Goal: Task Accomplishment & Management: Manage account settings

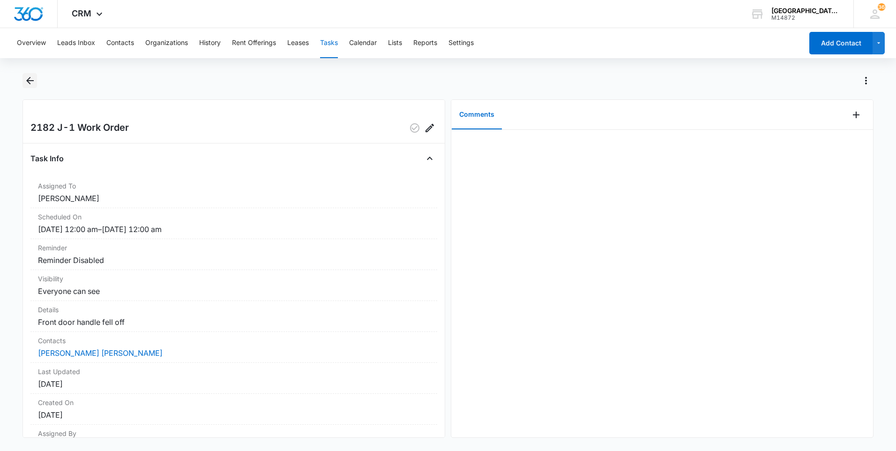
click at [35, 80] on icon "Back" at bounding box center [29, 80] width 11 height 11
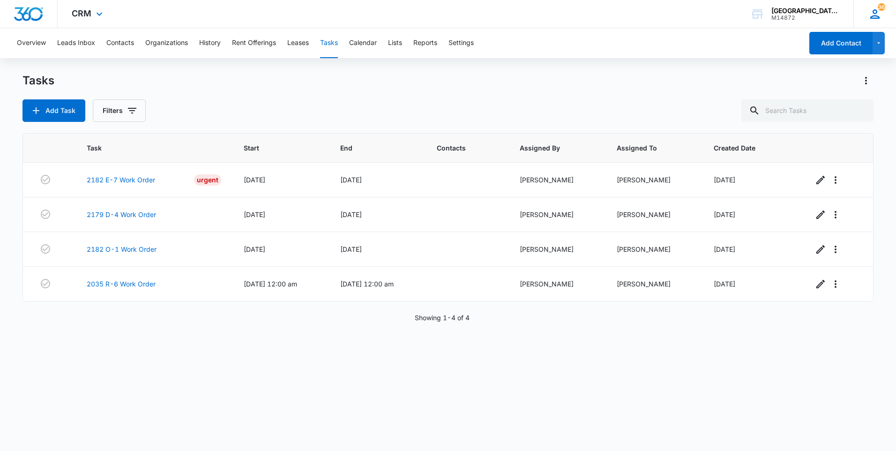
click at [872, 16] on icon at bounding box center [874, 13] width 9 height 9
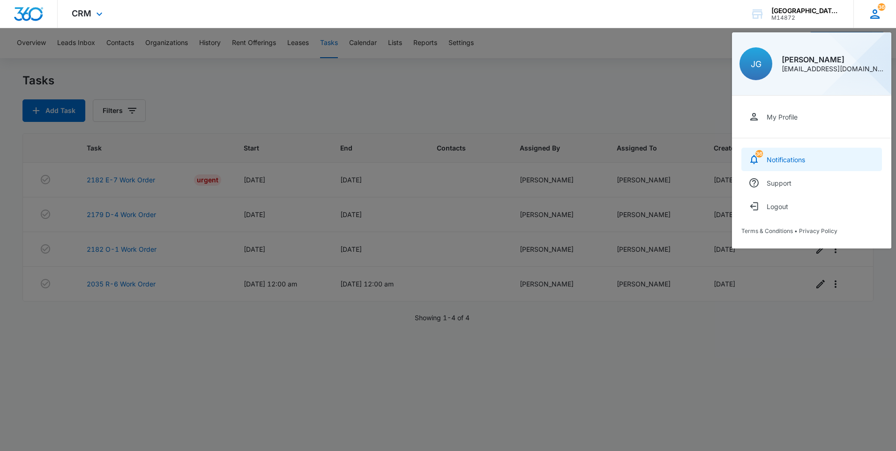
click at [795, 158] on div "Notifications" at bounding box center [786, 160] width 38 height 8
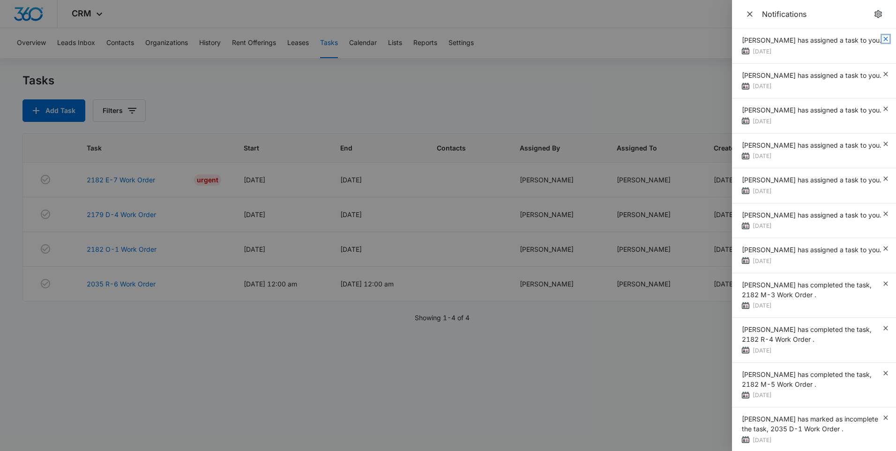
click at [882, 41] on icon "button" at bounding box center [885, 38] width 7 height 7
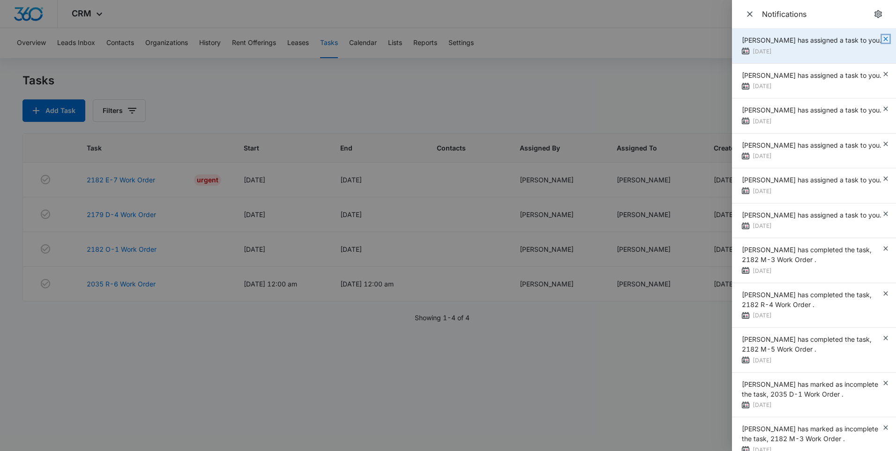
click at [882, 35] on icon "button" at bounding box center [885, 38] width 7 height 7
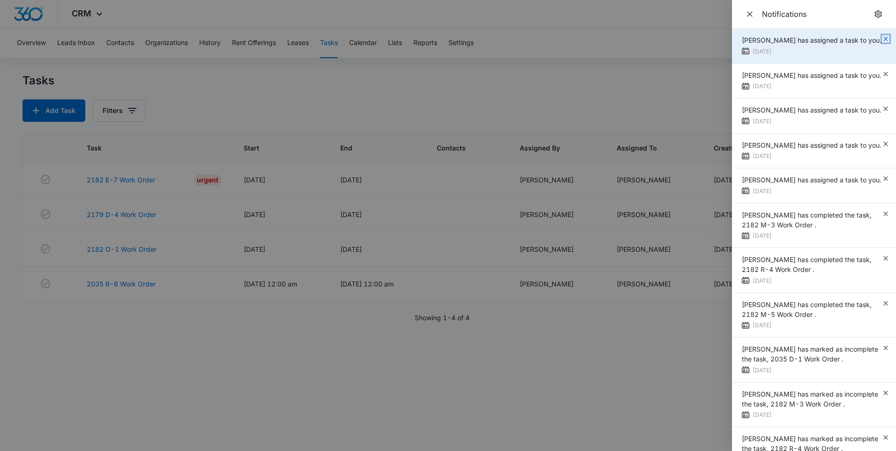
click at [882, 42] on icon "button" at bounding box center [885, 38] width 7 height 7
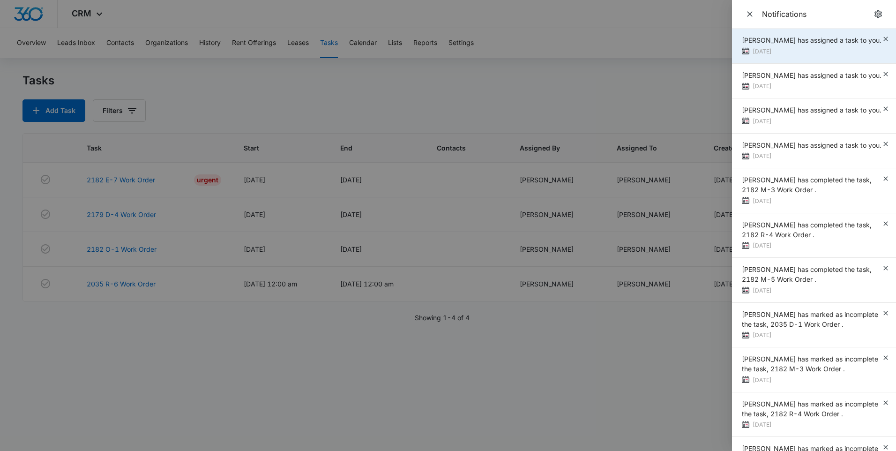
click at [881, 35] on div "Becca McDermott has assigned a task to you. 6 days ago" at bounding box center [814, 46] width 164 height 35
click at [883, 38] on icon "button" at bounding box center [885, 39] width 4 height 4
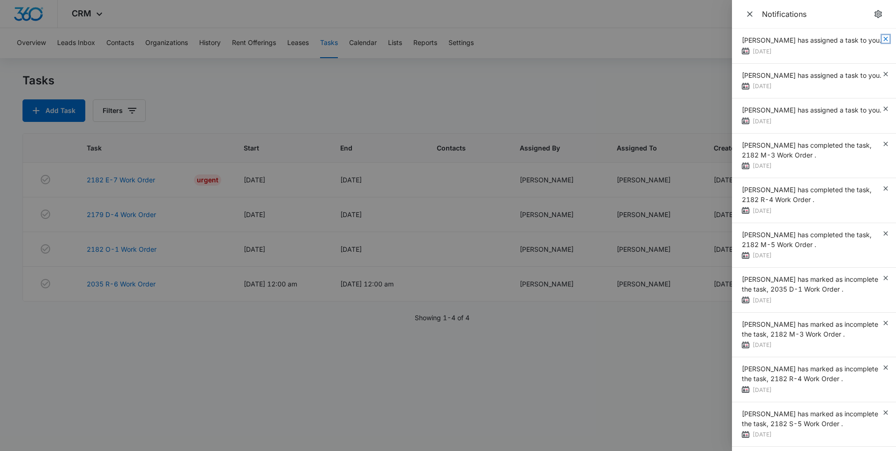
click at [883, 38] on icon "button" at bounding box center [885, 39] width 4 height 4
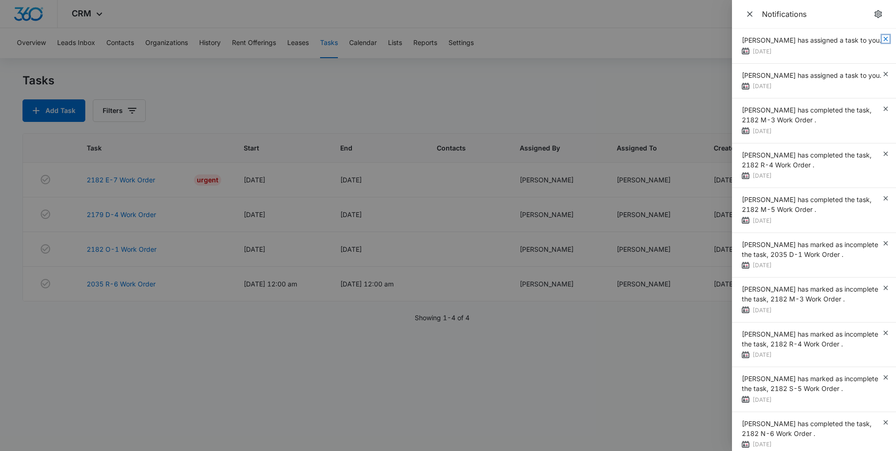
click at [883, 38] on icon "button" at bounding box center [885, 39] width 4 height 4
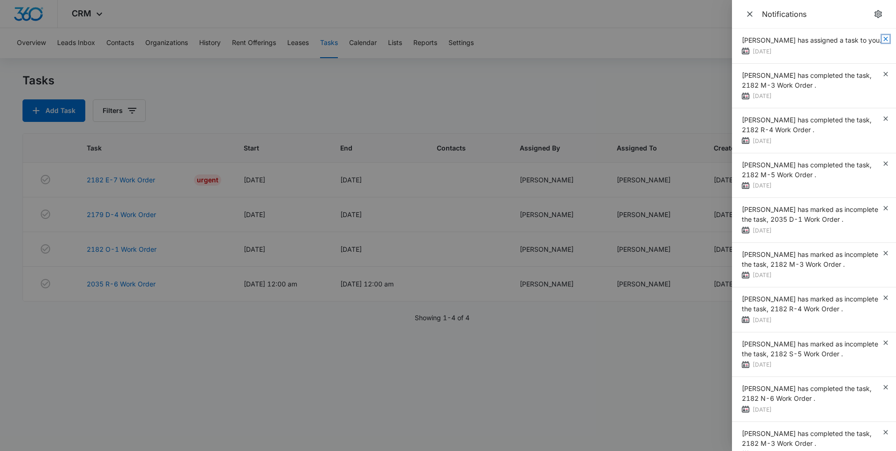
click at [883, 38] on icon "button" at bounding box center [885, 39] width 4 height 4
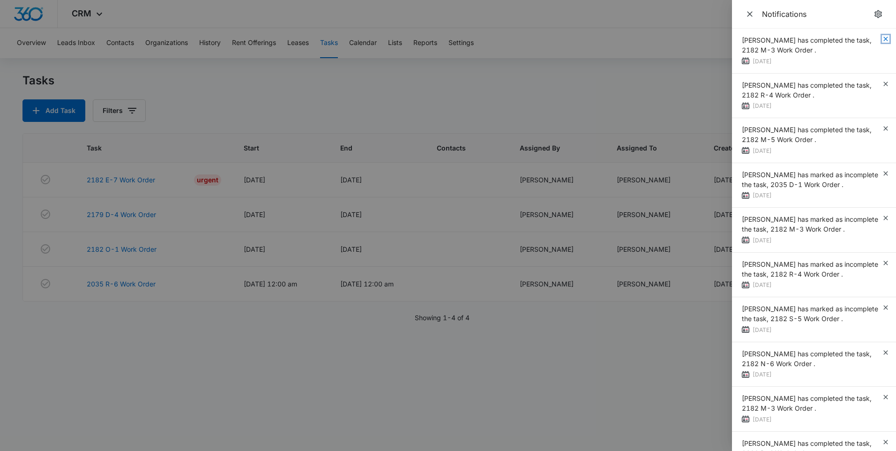
click at [883, 38] on icon "button" at bounding box center [885, 39] width 4 height 4
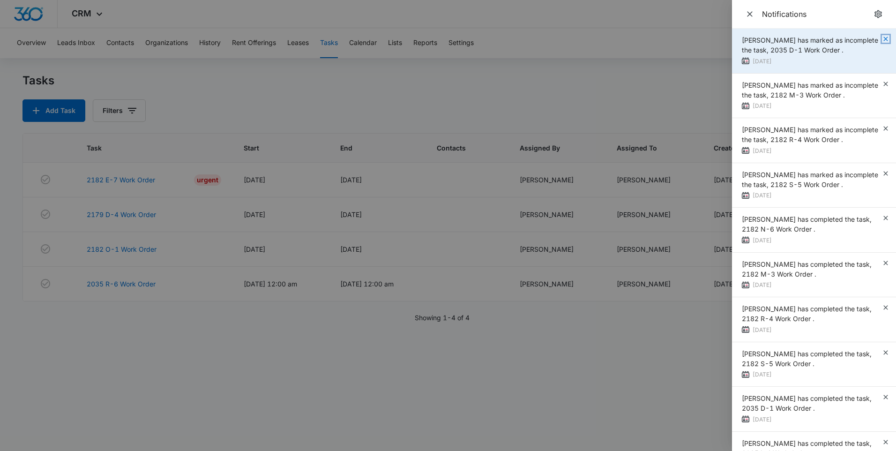
click at [882, 37] on icon "button" at bounding box center [885, 38] width 7 height 7
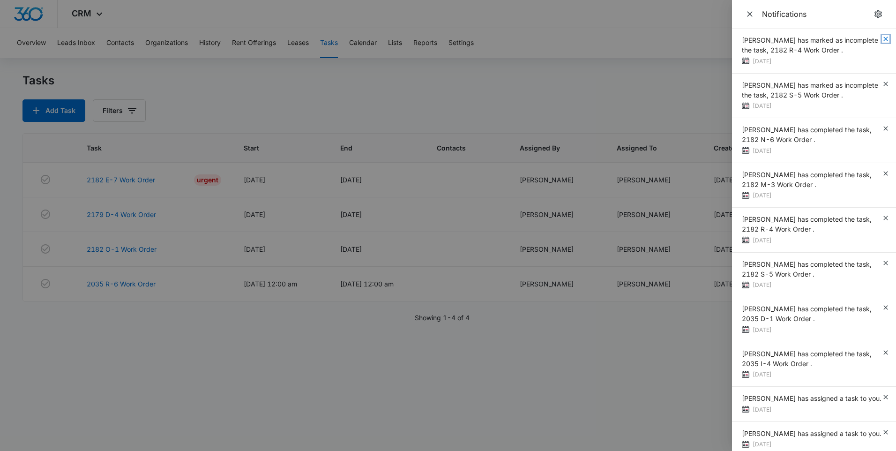
click at [882, 37] on icon "button" at bounding box center [885, 38] width 7 height 7
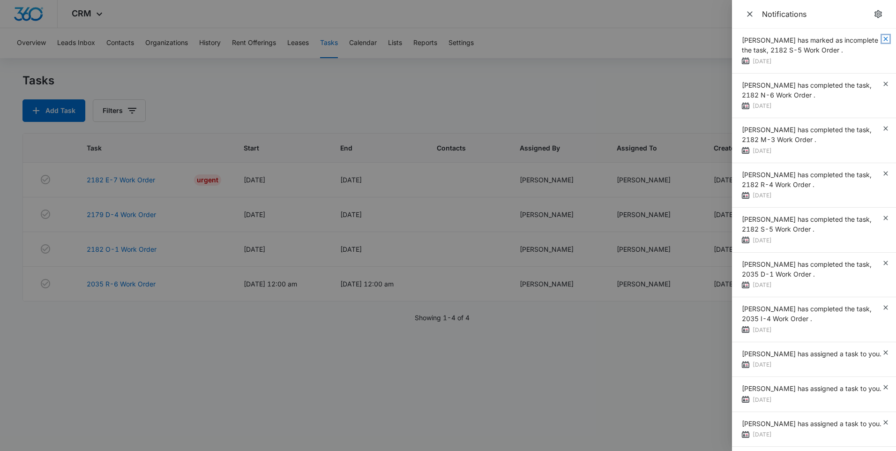
click at [882, 37] on icon "button" at bounding box center [885, 38] width 7 height 7
click at [882, 80] on icon "button" at bounding box center [885, 83] width 7 height 7
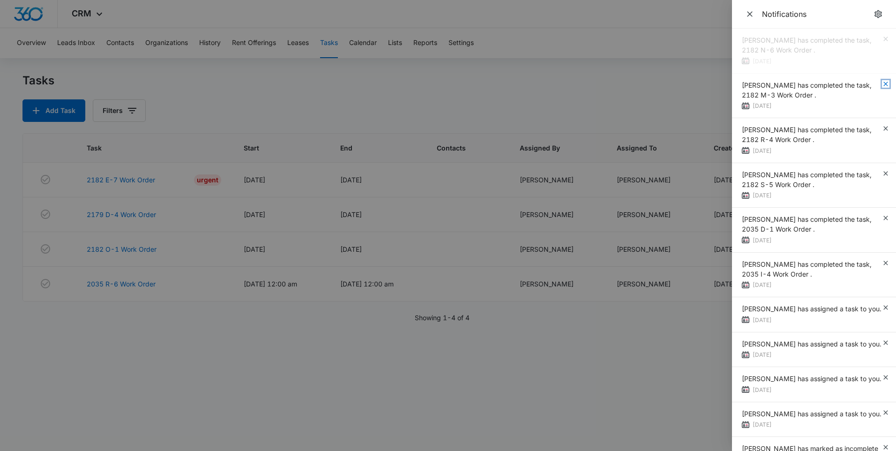
click at [882, 80] on icon "button" at bounding box center [885, 83] width 7 height 7
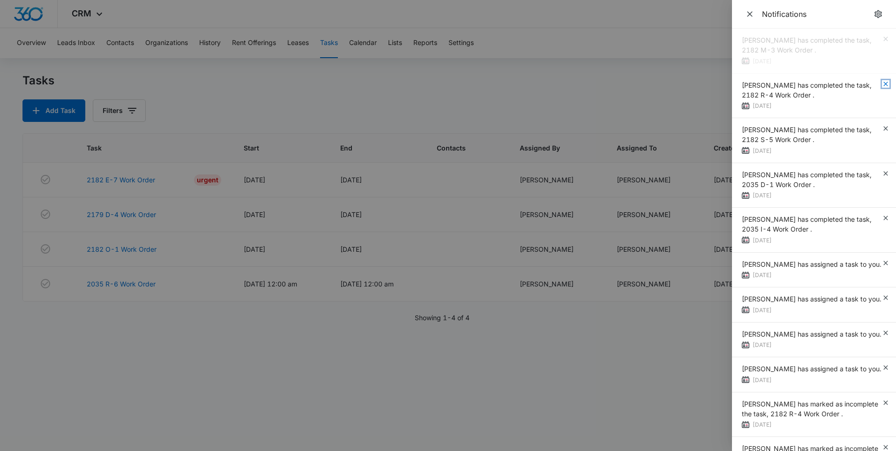
click at [882, 80] on icon "button" at bounding box center [885, 83] width 7 height 7
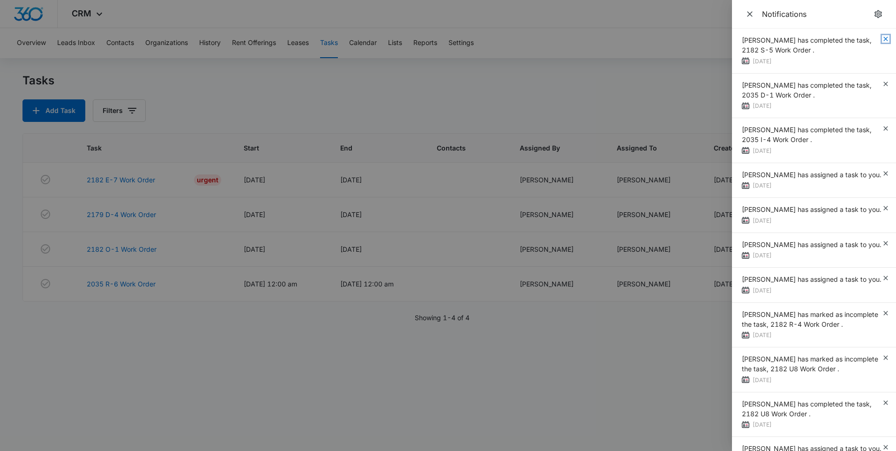
click at [882, 37] on icon "button" at bounding box center [885, 38] width 7 height 7
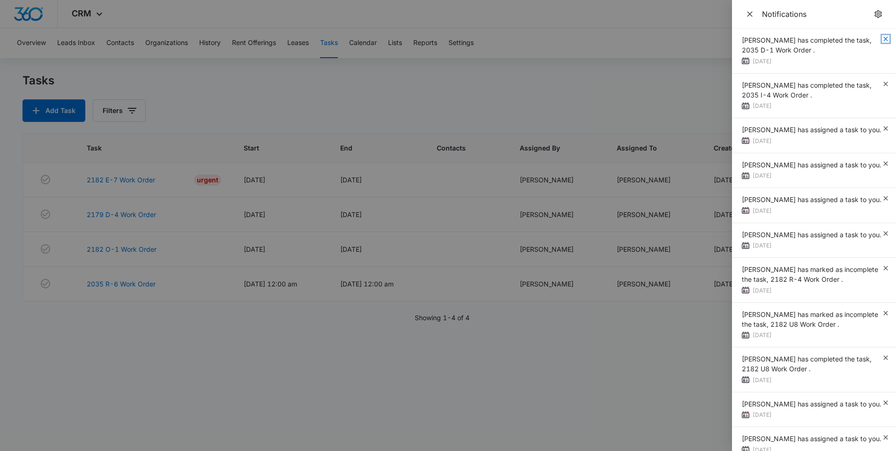
click at [882, 37] on icon "button" at bounding box center [885, 38] width 7 height 7
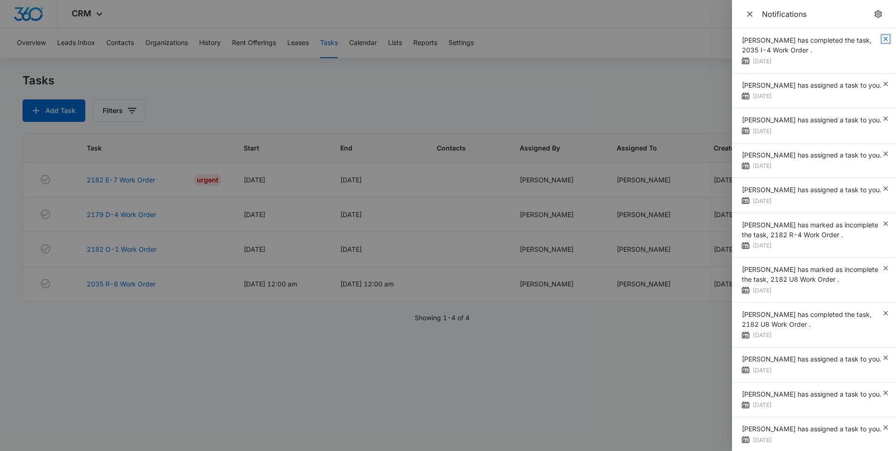
click at [882, 37] on icon "button" at bounding box center [885, 38] width 7 height 7
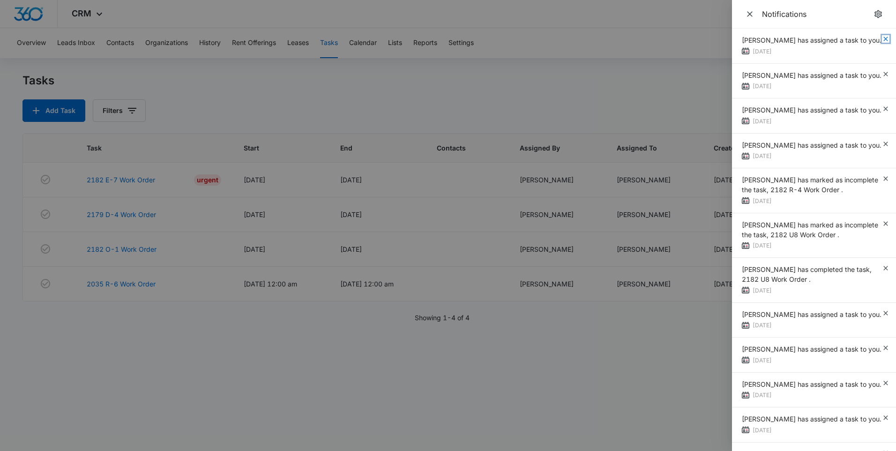
click at [882, 37] on icon "button" at bounding box center [885, 38] width 7 height 7
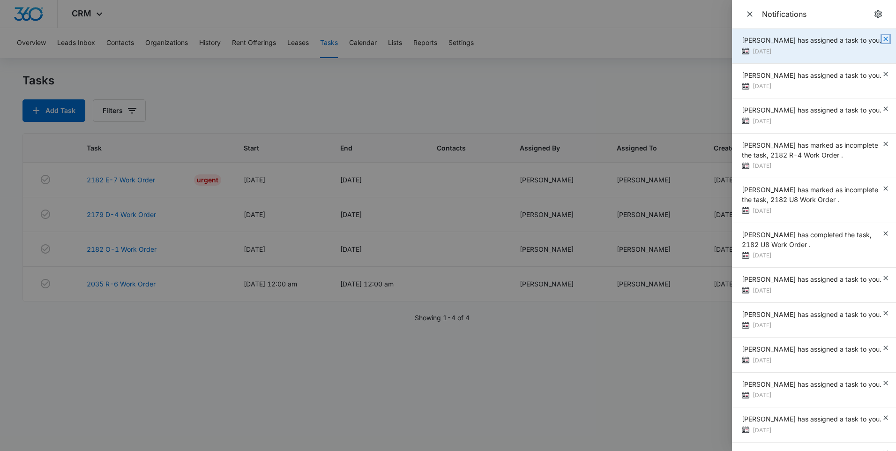
click at [882, 37] on icon "button" at bounding box center [885, 38] width 7 height 7
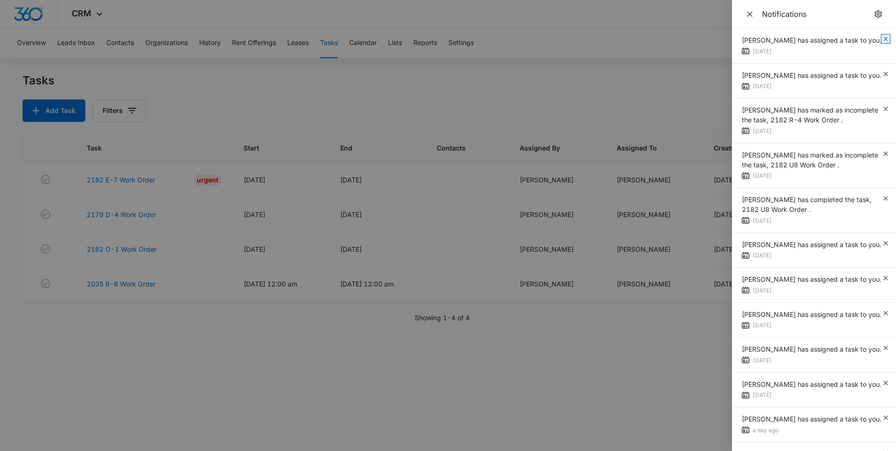
click at [882, 37] on icon "button" at bounding box center [885, 38] width 7 height 7
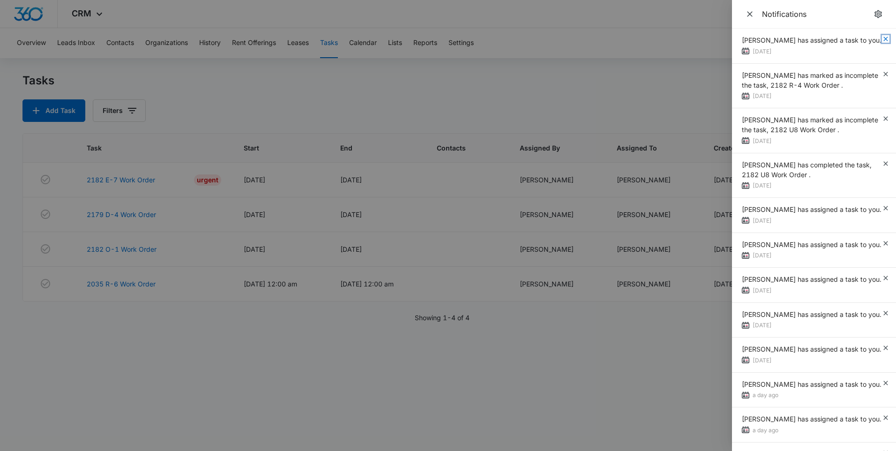
click at [882, 37] on icon "button" at bounding box center [885, 38] width 7 height 7
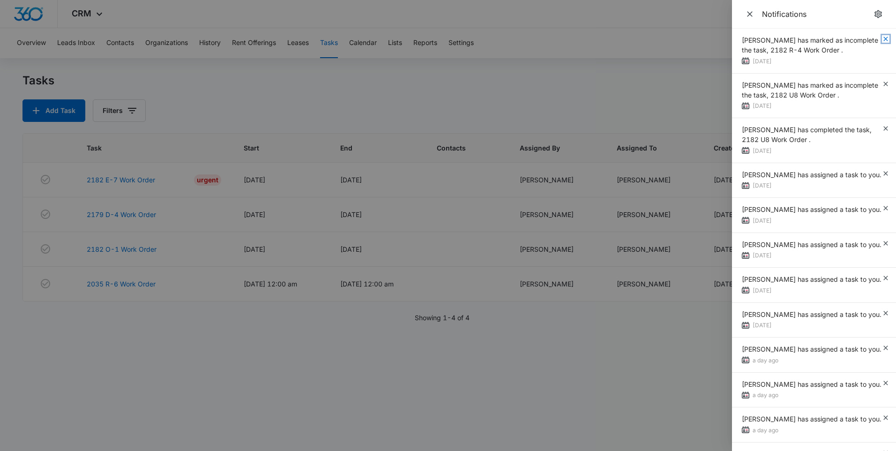
click at [882, 37] on icon "button" at bounding box center [885, 38] width 7 height 7
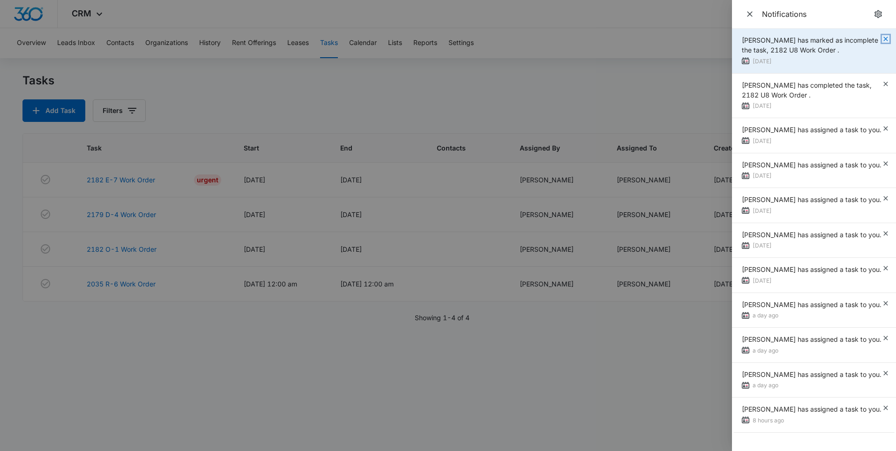
click at [882, 36] on icon "button" at bounding box center [885, 38] width 7 height 7
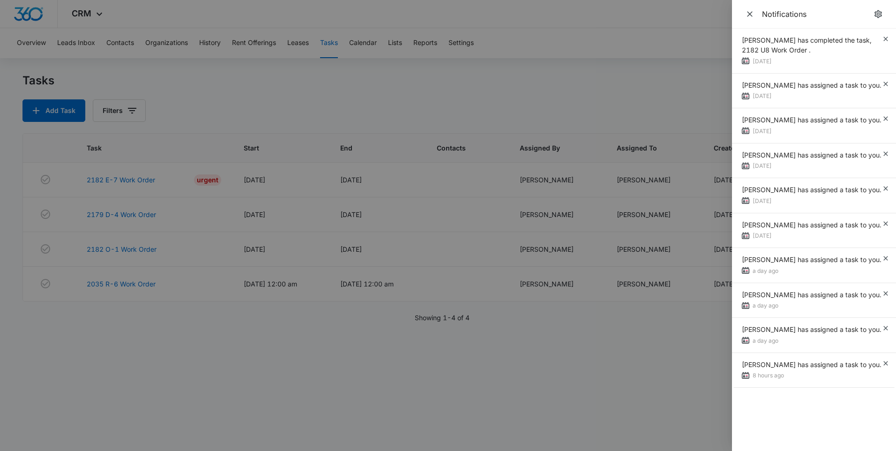
click at [880, 36] on div "Chris Urrutia has completed the task, 2182 U8 Work Order ." at bounding box center [812, 45] width 140 height 20
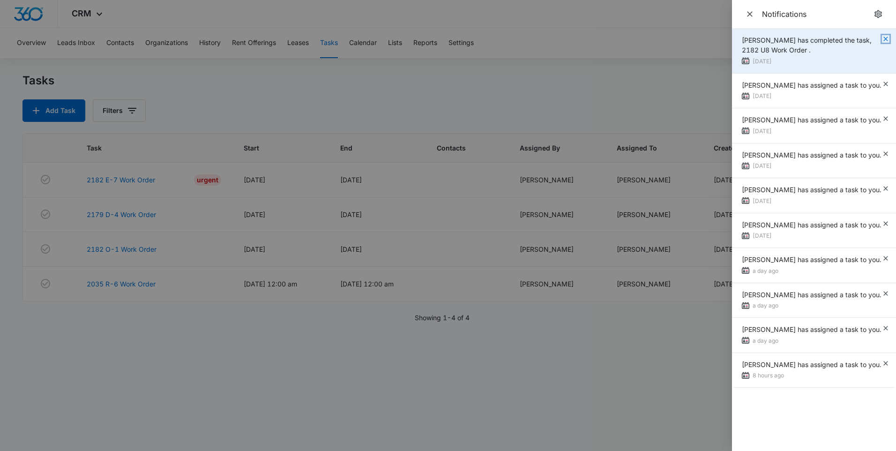
click at [884, 38] on icon "button" at bounding box center [885, 38] width 7 height 7
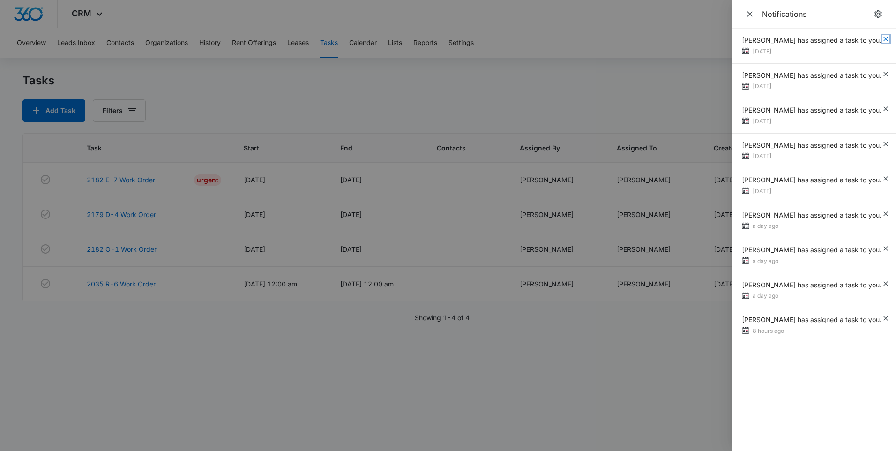
click at [884, 38] on icon "button" at bounding box center [885, 38] width 7 height 7
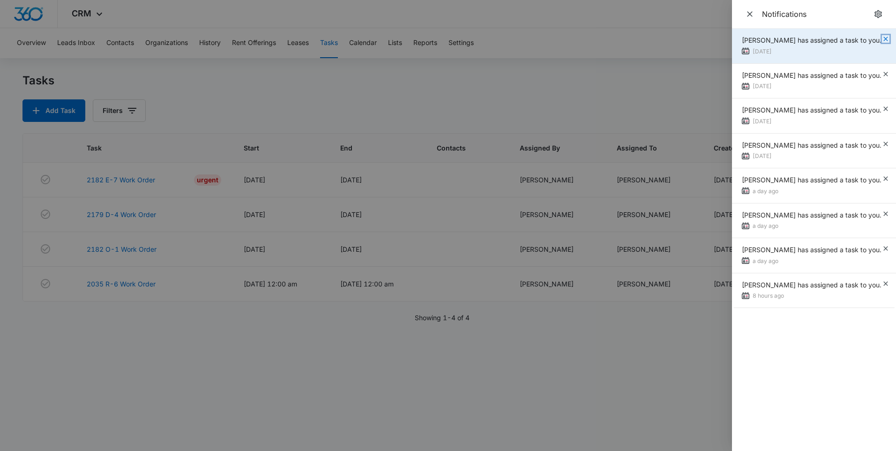
click at [884, 38] on icon "button" at bounding box center [885, 38] width 7 height 7
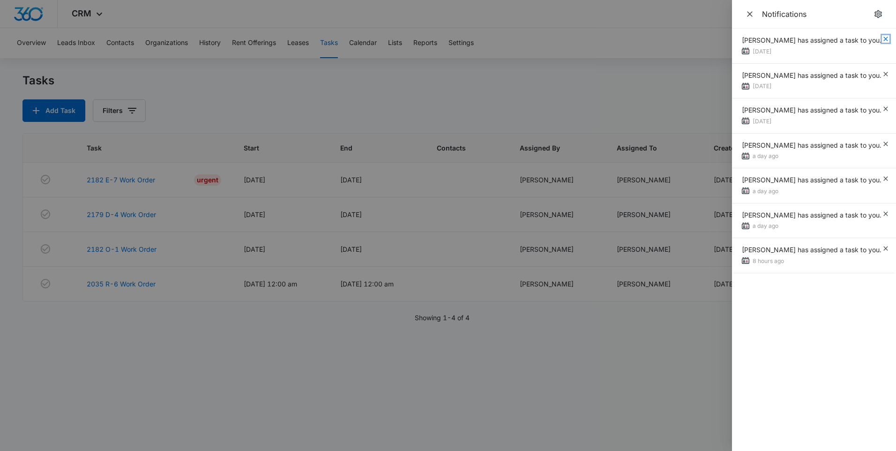
click at [884, 38] on icon "button" at bounding box center [885, 38] width 7 height 7
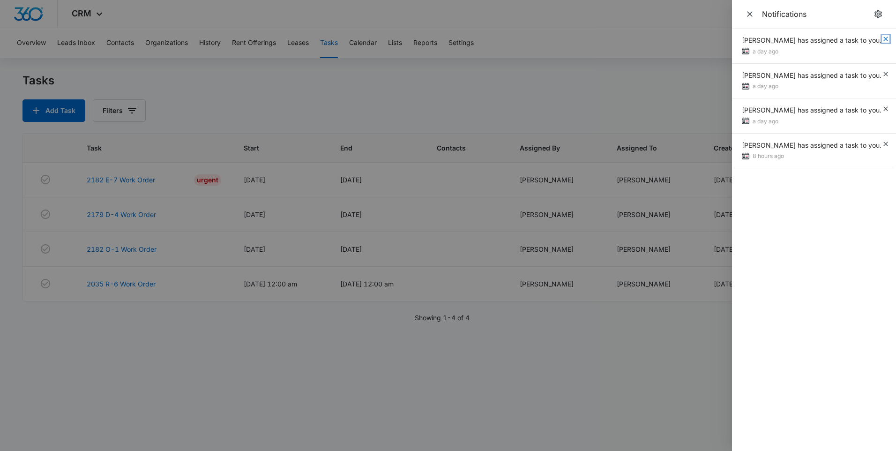
click at [884, 38] on icon "button" at bounding box center [885, 38] width 7 height 7
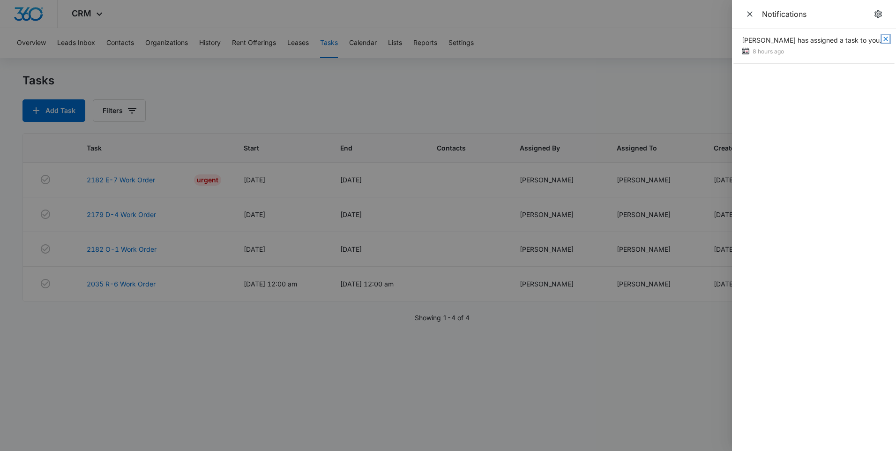
click at [884, 38] on icon "button" at bounding box center [885, 38] width 7 height 7
click at [753, 12] on icon "Close" at bounding box center [749, 13] width 9 height 9
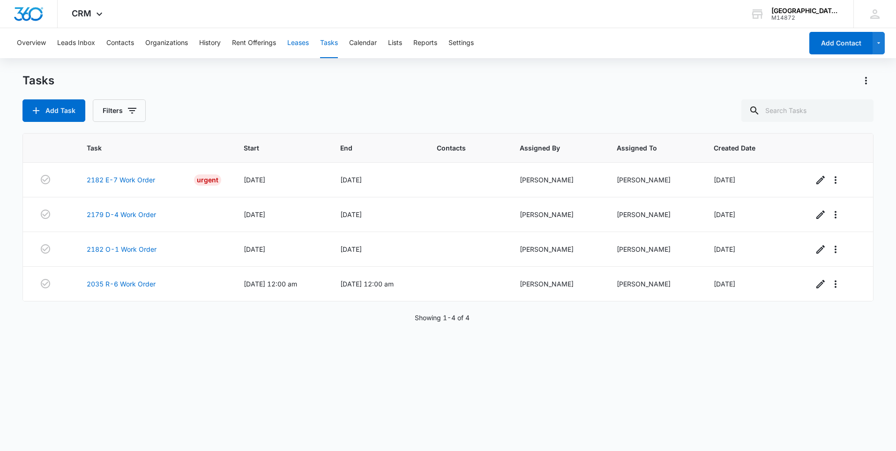
click at [303, 45] on button "Leases" at bounding box center [298, 43] width 22 height 30
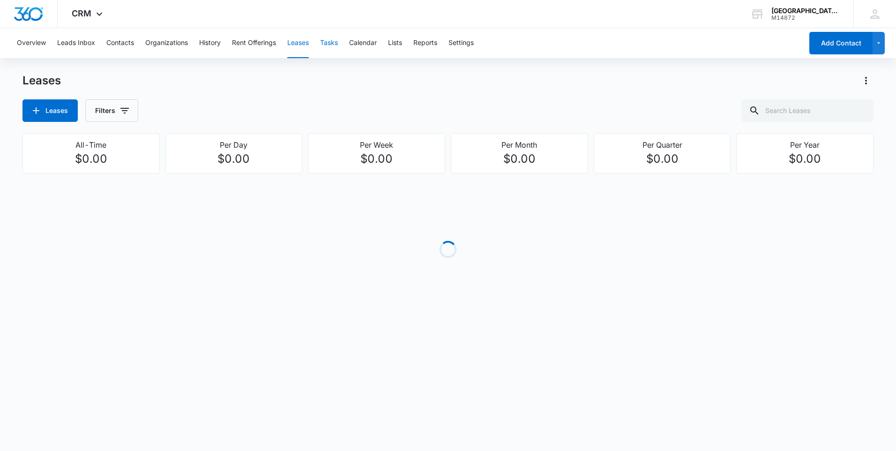
click at [323, 41] on div "Overview Leads Inbox Contacts Organizations History Rent Offerings Leases Tasks…" at bounding box center [407, 43] width 792 height 30
click at [327, 44] on button "Tasks" at bounding box center [329, 43] width 18 height 30
